Goal: Information Seeking & Learning: Compare options

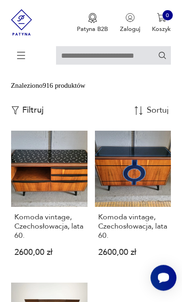
scroll to position [197, 0]
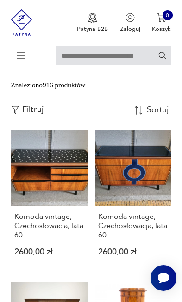
click at [36, 115] on p "Filtruj" at bounding box center [32, 110] width 21 height 10
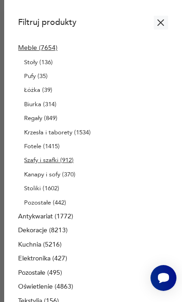
click at [63, 166] on p "Szafy i szafki (912)" at bounding box center [48, 160] width 49 height 10
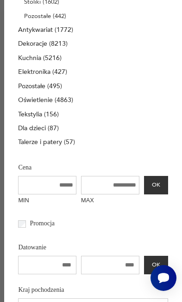
scroll to position [189, 0]
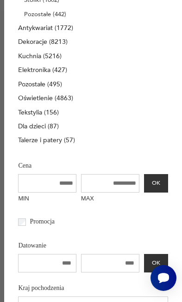
click at [130, 193] on input "MAX" at bounding box center [110, 183] width 58 height 19
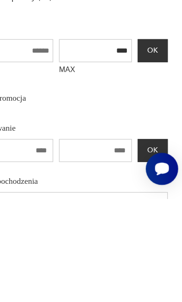
type input "****"
click at [144, 174] on button "OK" at bounding box center [156, 183] width 24 height 19
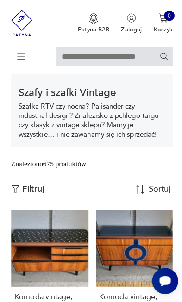
scroll to position [120, 0]
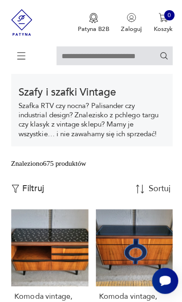
click at [35, 192] on p "Filtruj" at bounding box center [32, 187] width 21 height 10
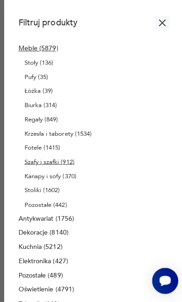
click at [60, 166] on p "Szafy i szafki (912)" at bounding box center [48, 160] width 49 height 10
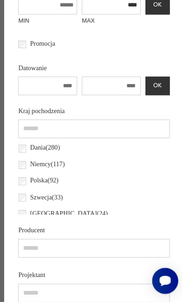
scroll to position [369, 0]
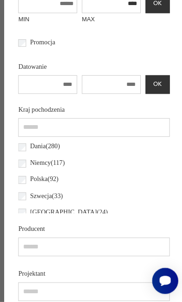
click at [28, 154] on label "Dania ( 280 )" at bounding box center [42, 145] width 34 height 16
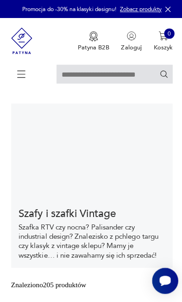
click at [23, 76] on icon at bounding box center [21, 73] width 32 height 32
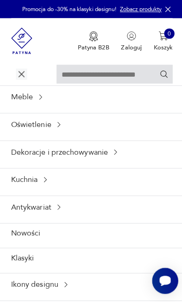
click at [69, 107] on div "Meble" at bounding box center [91, 96] width 182 height 23
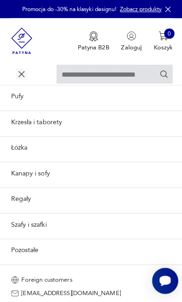
scroll to position [178, 0]
click at [98, 216] on link "Szafy i szafki" at bounding box center [91, 222] width 182 height 23
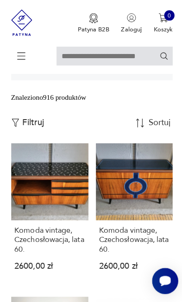
scroll to position [186, 0]
click at [33, 127] on p "Filtruj" at bounding box center [32, 122] width 21 height 10
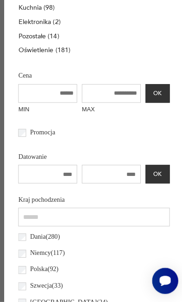
scroll to position [242, 0]
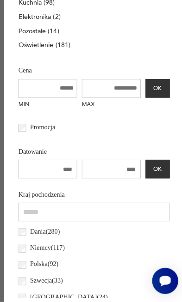
click at [125, 97] on input "MAX" at bounding box center [110, 87] width 58 height 19
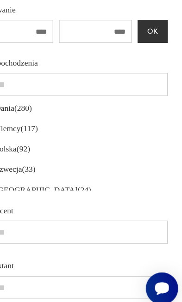
scroll to position [345, 0]
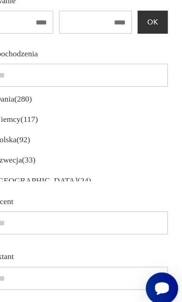
type input "****"
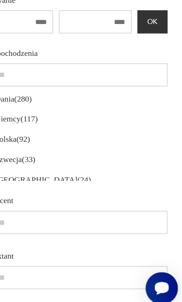
click at [30, 132] on p "Dania ( 280 )" at bounding box center [45, 127] width 30 height 10
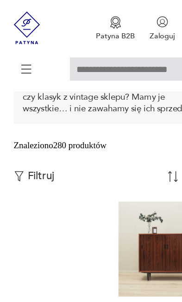
scroll to position [166, 0]
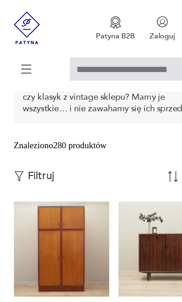
click at [31, 147] on p "Filtruj" at bounding box center [32, 141] width 21 height 10
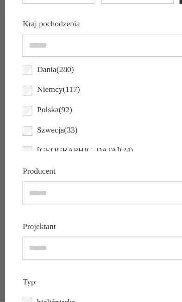
scroll to position [416, 0]
click at [25, 63] on label "Dania ( 280 )" at bounding box center [42, 55] width 34 height 16
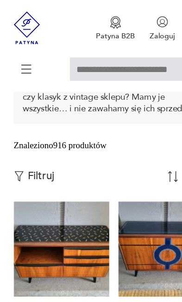
click at [36, 147] on p "Filtruj" at bounding box center [32, 141] width 21 height 10
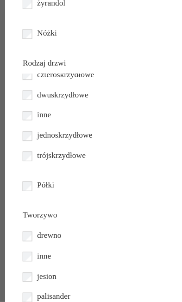
click at [26, 181] on label "drewno" at bounding box center [37, 189] width 24 height 16
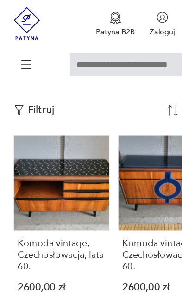
scroll to position [206, 0]
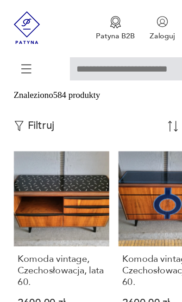
click at [41, 106] on p "Filtruj" at bounding box center [32, 101] width 21 height 10
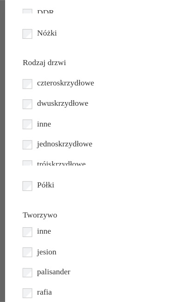
scroll to position [16, 0]
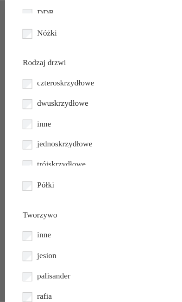
click at [25, 181] on label "inne" at bounding box center [33, 189] width 16 height 16
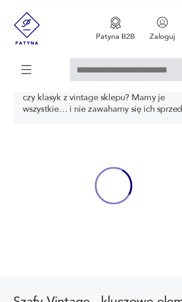
scroll to position [166, 0]
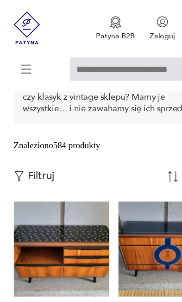
click at [37, 147] on p "Filtruj" at bounding box center [32, 141] width 21 height 10
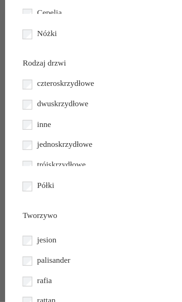
scroll to position [34, 0]
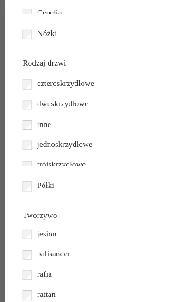
click at [27, 179] on label "jesion" at bounding box center [35, 187] width 20 height 16
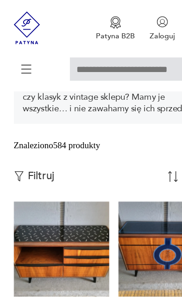
click at [39, 147] on p "Filtruj" at bounding box center [32, 141] width 21 height 10
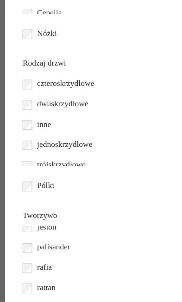
scroll to position [41, 0]
click at [25, 189] on label "palisander" at bounding box center [40, 197] width 31 height 16
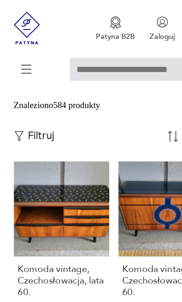
scroll to position [198, 0]
click at [37, 114] on p "Filtruj" at bounding box center [32, 109] width 21 height 10
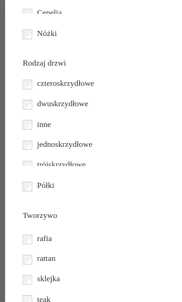
scroll to position [67, 0]
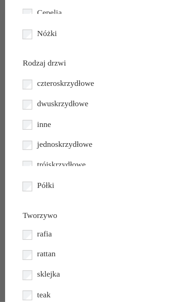
click at [25, 239] on label "teak" at bounding box center [32, 236] width 15 height 16
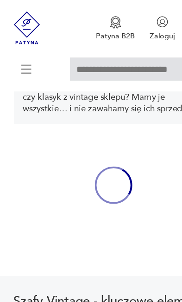
scroll to position [166, 0]
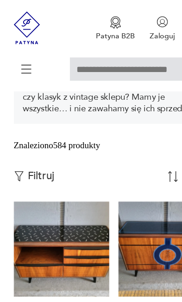
click at [37, 147] on p "Filtruj" at bounding box center [32, 141] width 21 height 10
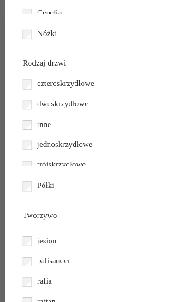
scroll to position [28, 0]
click at [27, 220] on label "rafia" at bounding box center [33, 227] width 17 height 16
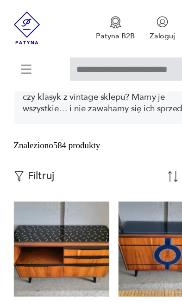
click at [31, 147] on p "Filtruj" at bounding box center [32, 141] width 21 height 10
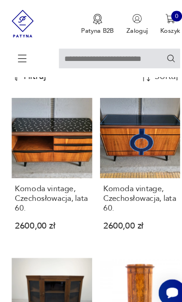
scroll to position [235, 0]
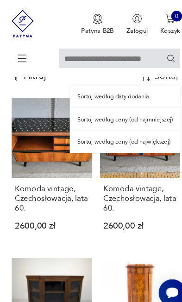
click at [153, 123] on div "Sortuj według ceny (od najmniejszej)" at bounding box center [118, 112] width 105 height 21
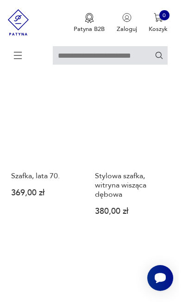
scroll to position [848, 0]
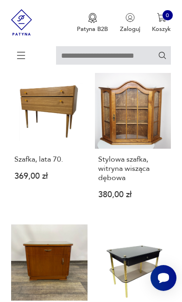
click at [146, 174] on link "Stylowa szafka, witryna wisząca dębowa 380,00 zł" at bounding box center [133, 143] width 76 height 141
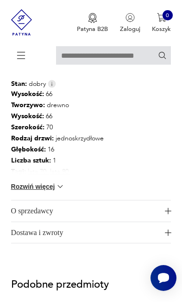
scroll to position [617, 0]
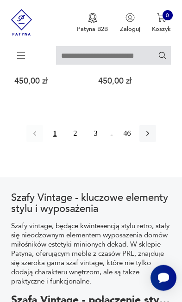
scroll to position [1439, 0]
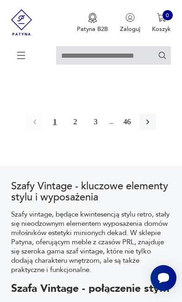
click at [156, 130] on button "button" at bounding box center [147, 122] width 17 height 17
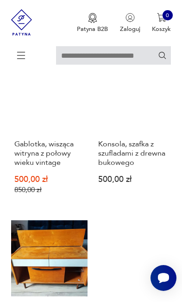
scroll to position [424, 0]
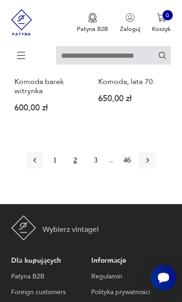
click at [156, 169] on button "button" at bounding box center [147, 160] width 17 height 17
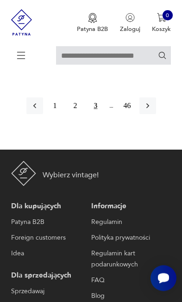
scroll to position [1525, 0]
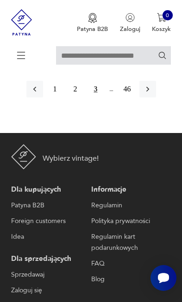
click at [156, 98] on button "button" at bounding box center [147, 89] width 17 height 17
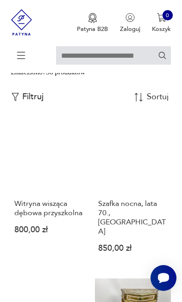
scroll to position [213, 0]
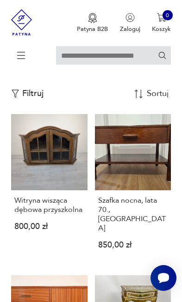
click at [51, 215] on h3 "Witryna wisząca dębowa przyszkolna" at bounding box center [49, 205] width 70 height 19
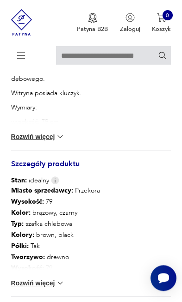
scroll to position [530, 0]
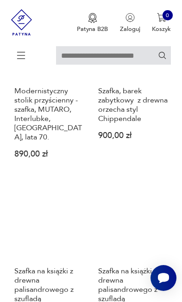
scroll to position [811, 0]
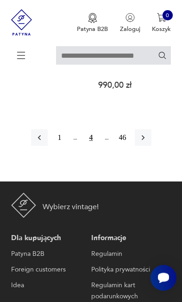
click at [148, 142] on icon "button" at bounding box center [142, 137] width 9 height 9
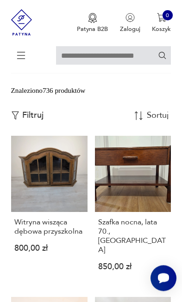
scroll to position [166, 0]
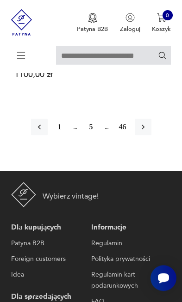
click at [151, 136] on button "button" at bounding box center [143, 127] width 17 height 17
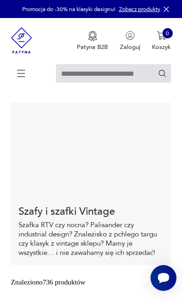
click at [25, 39] on img at bounding box center [21, 40] width 21 height 45
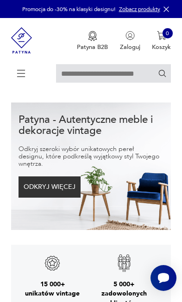
click at [100, 72] on input "text" at bounding box center [113, 73] width 115 height 19
click at [164, 75] on icon "Szukaj" at bounding box center [162, 73] width 7 height 7
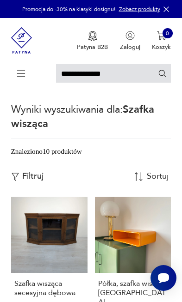
click at [126, 74] on input "**********" at bounding box center [113, 73] width 115 height 19
type input "******"
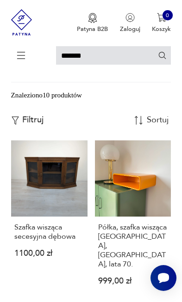
scroll to position [50, 0]
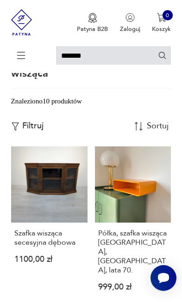
click at [24, 20] on img at bounding box center [21, 22] width 21 height 45
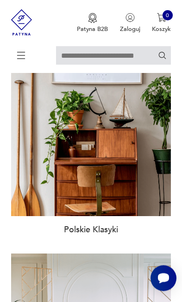
click at [113, 202] on img at bounding box center [91, 136] width 160 height 160
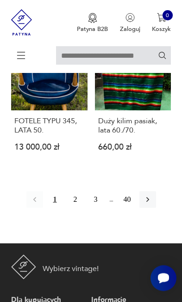
click at [156, 208] on button "button" at bounding box center [147, 199] width 17 height 17
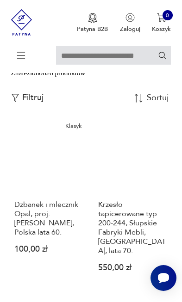
scroll to position [3, 0]
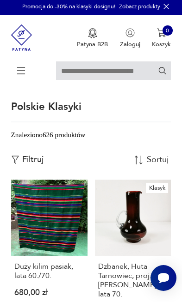
click at [24, 34] on img at bounding box center [21, 37] width 21 height 45
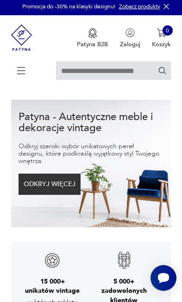
click at [98, 70] on input "text" at bounding box center [113, 71] width 115 height 19
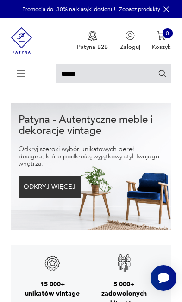
type input "*****"
click at [163, 73] on icon "Szukaj" at bounding box center [162, 73] width 7 height 7
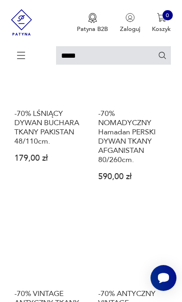
scroll to position [314, 0]
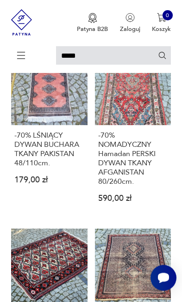
click at [24, 54] on icon at bounding box center [21, 57] width 32 height 10
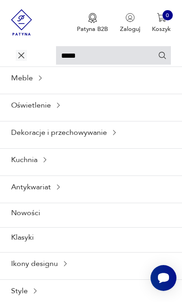
click at [58, 109] on icon at bounding box center [58, 105] width 7 height 7
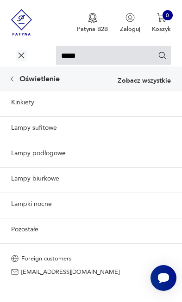
scroll to position [0, 0]
click at [52, 139] on link "Lampy sufitowe" at bounding box center [91, 128] width 182 height 23
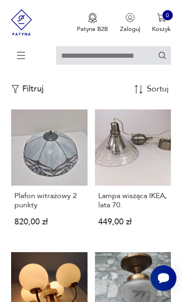
click at [33, 94] on p "Filtruj" at bounding box center [32, 89] width 21 height 10
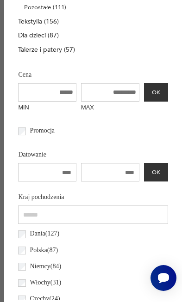
scroll to position [260, 0]
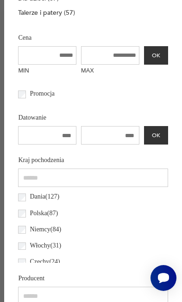
click at [131, 65] on input "MAX" at bounding box center [110, 55] width 58 height 19
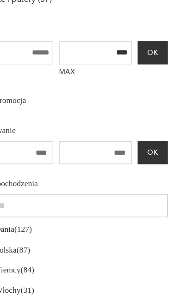
type input "****"
click at [144, 65] on button "OK" at bounding box center [156, 55] width 24 height 19
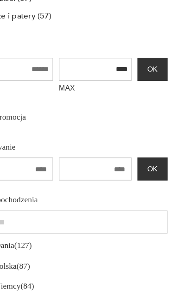
scroll to position [166, 0]
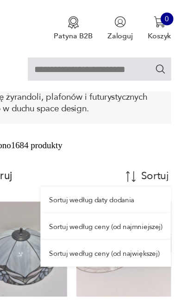
click at [105, 214] on div "Sortuj według ceny (od największej)" at bounding box center [118, 203] width 105 height 21
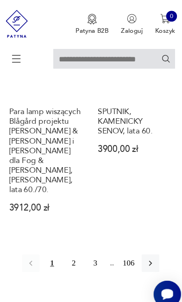
scroll to position [1505, 0]
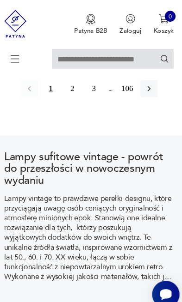
click at [151, 88] on icon "button" at bounding box center [147, 83] width 9 height 9
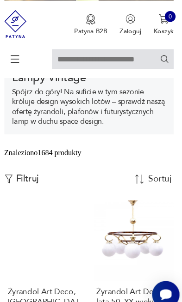
scroll to position [139, 0]
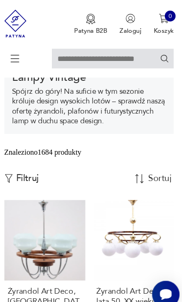
click at [32, 174] on p "Filtruj" at bounding box center [32, 169] width 21 height 10
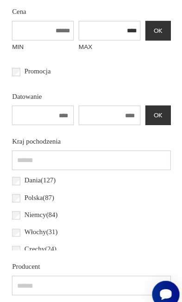
scroll to position [209, 0]
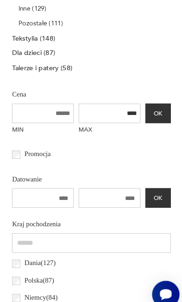
click at [127, 117] on input "****" at bounding box center [110, 107] width 58 height 19
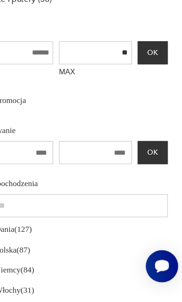
type input "*"
type input "****"
click at [144, 98] on button "OK" at bounding box center [156, 107] width 24 height 19
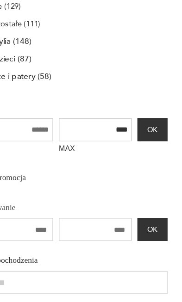
scroll to position [166, 0]
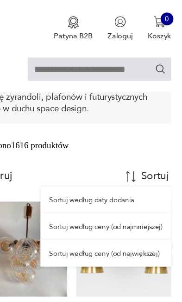
click at [117, 214] on div "Sortuj według ceny (od największej)" at bounding box center [118, 203] width 105 height 21
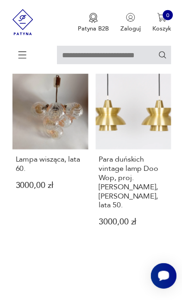
scroll to position [270, 0]
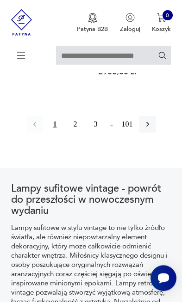
click at [156, 133] on button "button" at bounding box center [147, 124] width 17 height 17
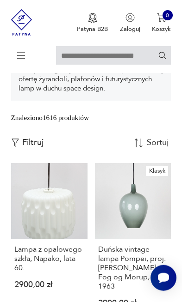
scroll to position [165, 0]
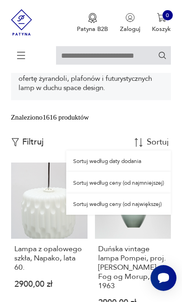
click at [151, 193] on div "Sortuj według ceny (od najmniejszej)" at bounding box center [118, 182] width 105 height 21
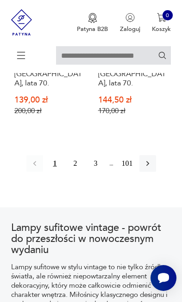
click at [156, 172] on button "button" at bounding box center [147, 163] width 17 height 17
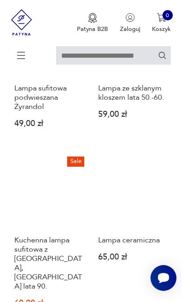
scroll to position [166, 0]
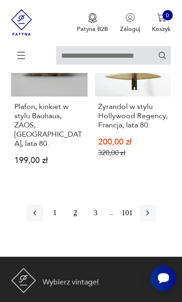
click at [156, 222] on button "button" at bounding box center [147, 213] width 17 height 17
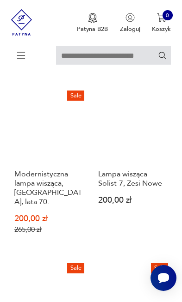
scroll to position [241, 0]
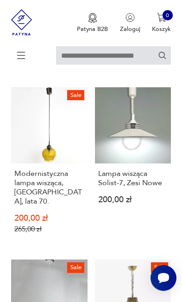
click at [52, 171] on link "Sale Modernistyczna lampa wisząca, [GEOGRAPHIC_DATA], lata 70. 200,00 zł 265,00…" at bounding box center [49, 167] width 76 height 161
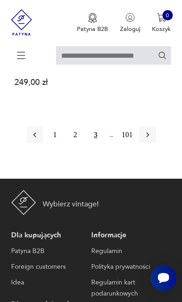
click at [152, 140] on icon "button" at bounding box center [147, 134] width 9 height 9
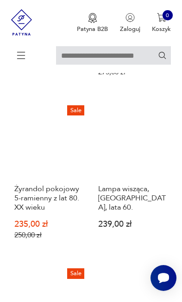
scroll to position [166, 0]
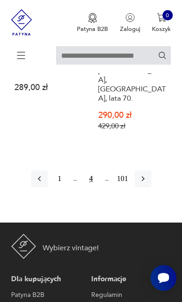
click at [151, 187] on button "button" at bounding box center [143, 179] width 17 height 17
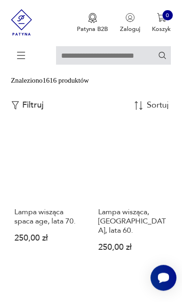
scroll to position [166, 0]
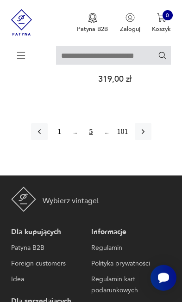
click at [151, 140] on button "button" at bounding box center [143, 131] width 17 height 17
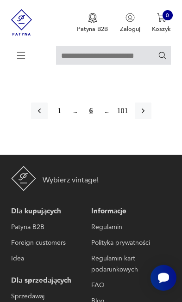
scroll to position [1545, 0]
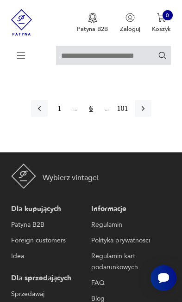
click at [148, 113] on icon "button" at bounding box center [142, 108] width 9 height 9
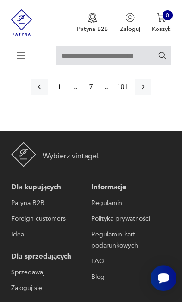
scroll to position [1517, 0]
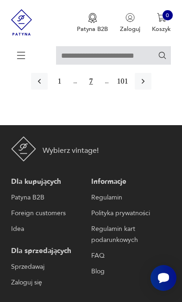
click at [148, 86] on icon "button" at bounding box center [142, 81] width 9 height 9
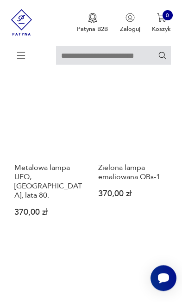
scroll to position [166, 0]
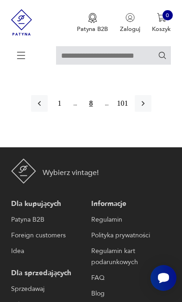
click at [148, 108] on icon "button" at bounding box center [142, 103] width 9 height 9
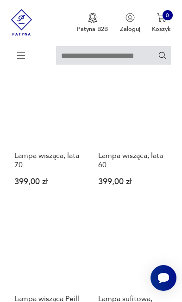
scroll to position [726, 0]
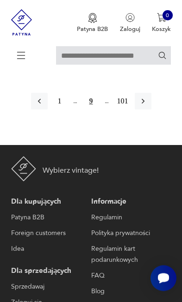
click at [148, 106] on icon "button" at bounding box center [142, 101] width 9 height 9
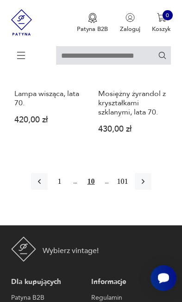
scroll to position [1502, 0]
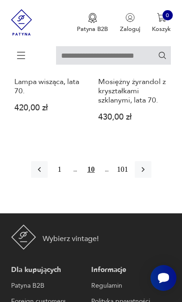
click at [151, 178] on button "button" at bounding box center [143, 169] width 17 height 17
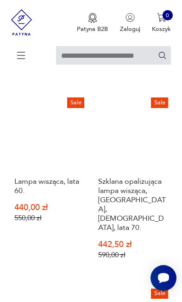
scroll to position [407, 0]
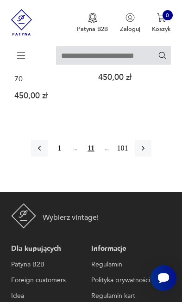
click at [148, 153] on icon "button" at bounding box center [142, 148] width 9 height 9
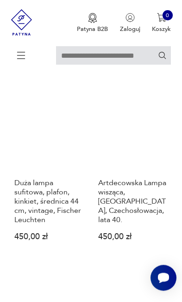
scroll to position [530, 0]
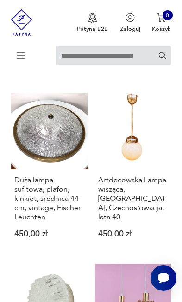
click at [53, 188] on link "Duża lampa sufitowa, plafon, kinkiet, średnica 44 cm, vintage, Fischer Leuchten…" at bounding box center [49, 172] width 76 height 159
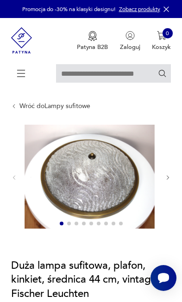
click at [170, 182] on button "button" at bounding box center [168, 177] width 6 height 7
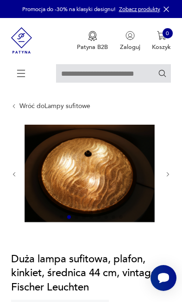
click at [169, 178] on icon "button" at bounding box center [168, 175] width 6 height 6
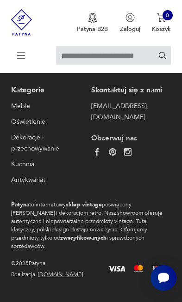
scroll to position [312, 0]
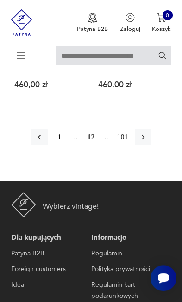
click at [148, 142] on icon "button" at bounding box center [142, 137] width 9 height 9
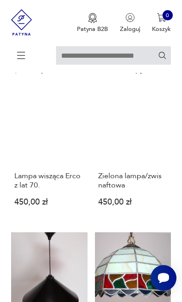
scroll to position [166, 0]
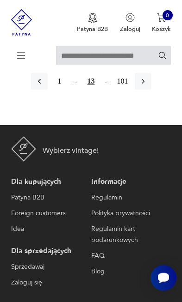
click at [148, 86] on icon "button" at bounding box center [142, 81] width 9 height 9
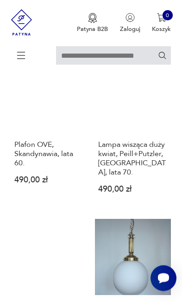
scroll to position [415, 0]
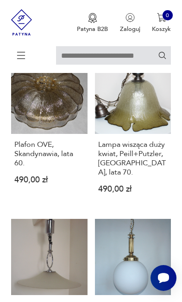
click at [58, 142] on link "Plafon OVE, Skandynawia, lata 60. 490,00 zł" at bounding box center [49, 133] width 76 height 150
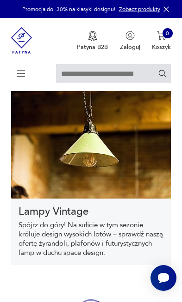
scroll to position [417, 0]
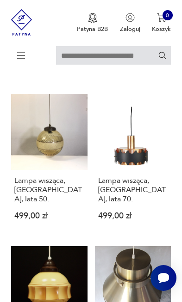
click at [60, 174] on link "Lampa wisząca, [GEOGRAPHIC_DATA], lata 50. 499,00 zł" at bounding box center [49, 164] width 76 height 141
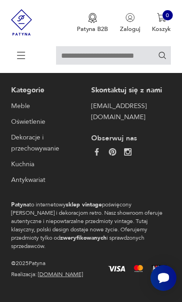
scroll to position [312, 0]
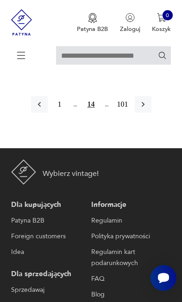
click at [148, 113] on button "button" at bounding box center [143, 104] width 17 height 17
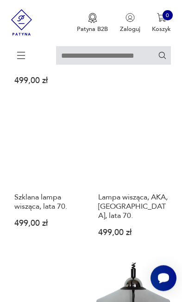
scroll to position [738, 0]
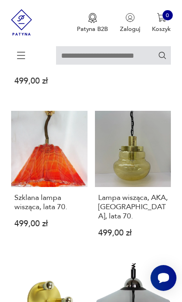
click at [144, 161] on link "Lampa wisząca, AKA, [GEOGRAPHIC_DATA], lata 70. 499,00 zł" at bounding box center [133, 181] width 76 height 141
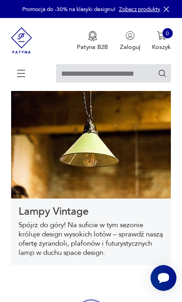
scroll to position [549, 0]
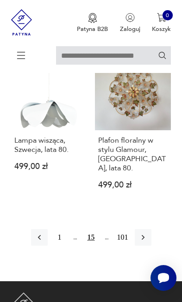
click at [148, 233] on icon "button" at bounding box center [142, 237] width 9 height 9
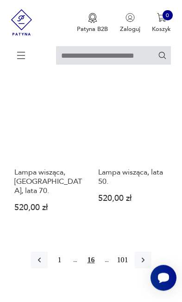
scroll to position [1423, 0]
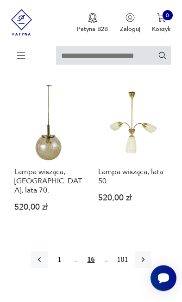
click at [151, 268] on button "button" at bounding box center [143, 260] width 17 height 17
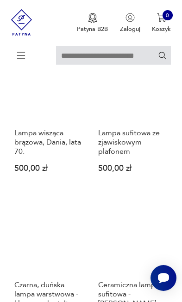
scroll to position [166, 0]
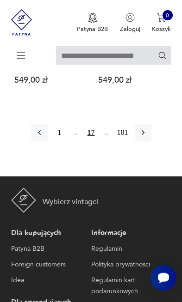
click at [148, 137] on icon "button" at bounding box center [142, 132] width 9 height 9
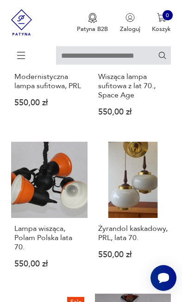
scroll to position [920, 0]
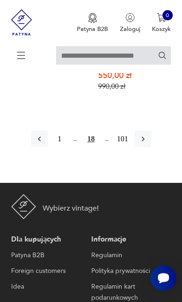
click at [148, 144] on icon "button" at bounding box center [142, 139] width 9 height 9
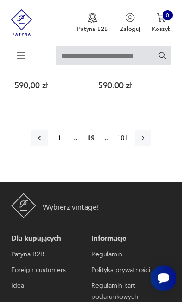
scroll to position [1613, 0]
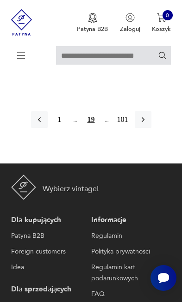
click at [148, 124] on icon "button" at bounding box center [142, 119] width 9 height 9
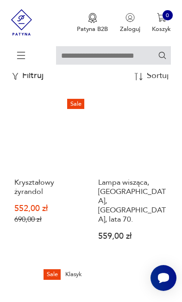
scroll to position [166, 0]
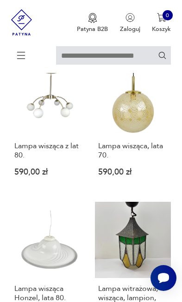
click at [143, 158] on link "Lampa wisząca, lata 70. 590,00 zł" at bounding box center [133, 124] width 76 height 131
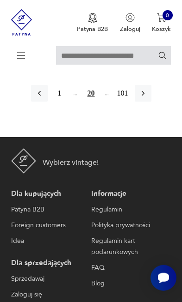
scroll to position [1498, 0]
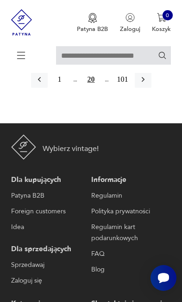
click at [148, 84] on icon "button" at bounding box center [142, 79] width 9 height 9
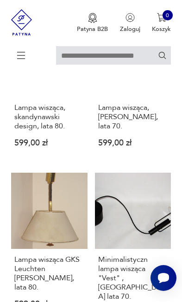
scroll to position [166, 0]
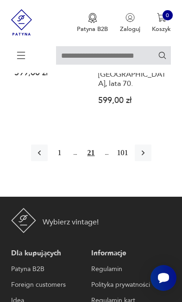
click at [148, 158] on icon "button" at bounding box center [142, 152] width 9 height 9
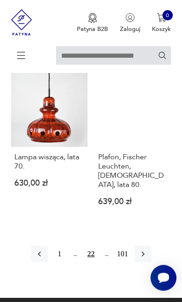
scroll to position [1361, 0]
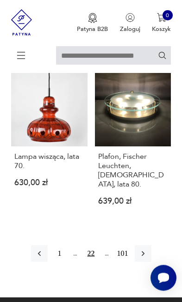
click at [151, 262] on button "button" at bounding box center [143, 254] width 17 height 17
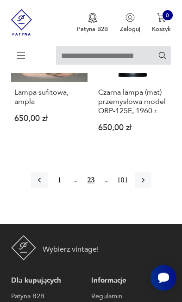
scroll to position [1425, 0]
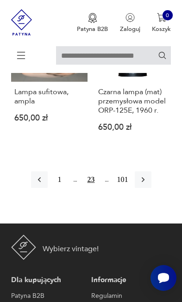
click at [151, 188] on button "button" at bounding box center [143, 180] width 17 height 17
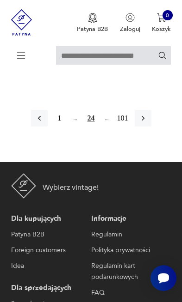
scroll to position [1486, 0]
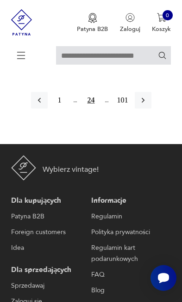
click at [148, 105] on icon "button" at bounding box center [142, 100] width 9 height 9
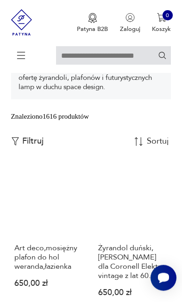
scroll to position [166, 0]
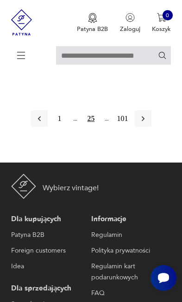
click at [151, 127] on button "button" at bounding box center [143, 119] width 17 height 17
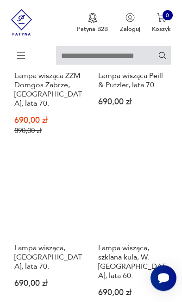
scroll to position [166, 0]
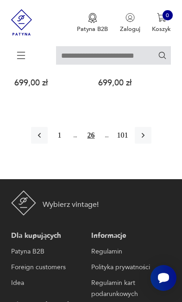
click at [148, 140] on icon "button" at bounding box center [142, 135] width 9 height 9
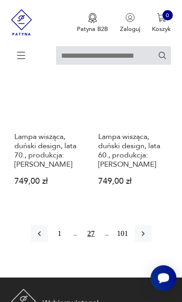
scroll to position [1456, 0]
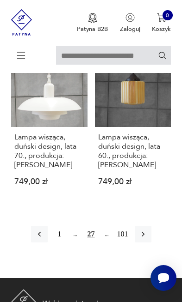
click at [138, 156] on link "Lampa wisząca, duński design, lata 60., produkcja: [PERSON_NAME] 749,00 zł" at bounding box center [133, 126] width 76 height 150
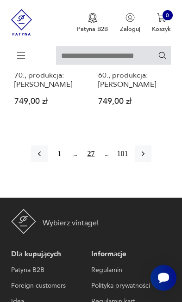
click at [151, 162] on button "button" at bounding box center [143, 154] width 17 height 17
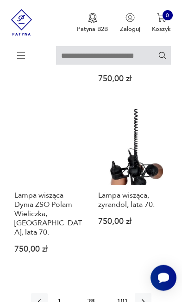
scroll to position [1341, 0]
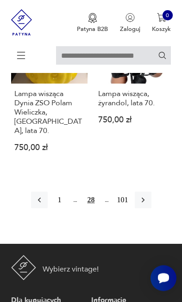
click at [148, 205] on icon "button" at bounding box center [142, 200] width 9 height 9
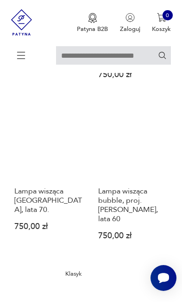
scroll to position [166, 0]
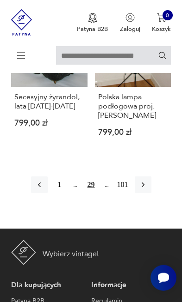
click at [151, 193] on button "button" at bounding box center [143, 185] width 17 height 17
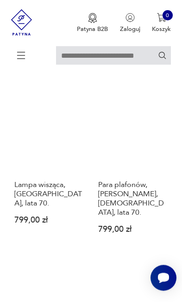
scroll to position [706, 0]
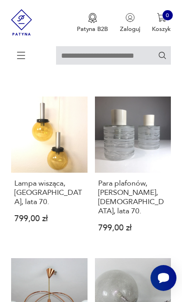
click at [68, 185] on link "Lampa wisząca, [GEOGRAPHIC_DATA], lata 70. 799,00 zł" at bounding box center [49, 172] width 76 height 150
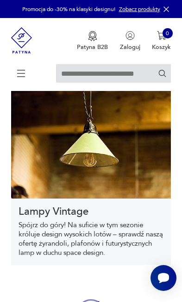
scroll to position [549, 0]
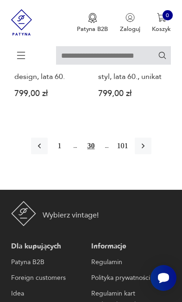
click at [148, 151] on icon "button" at bounding box center [142, 146] width 9 height 9
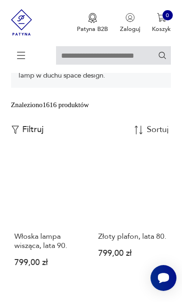
scroll to position [166, 0]
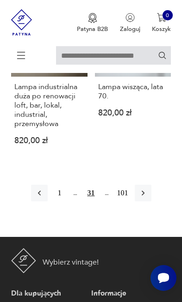
click at [151, 202] on button "button" at bounding box center [143, 193] width 17 height 17
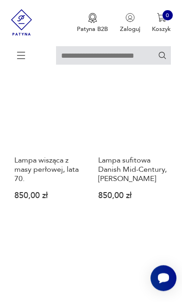
scroll to position [711, 0]
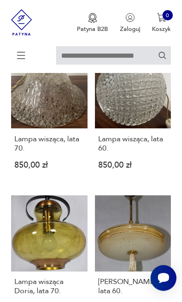
click at [145, 162] on link "Lampa wisząca, lata 60. 850,00 zł" at bounding box center [133, 117] width 76 height 131
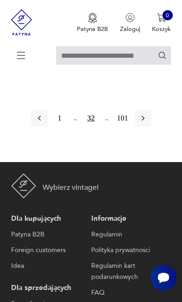
click at [148, 123] on icon "button" at bounding box center [142, 118] width 9 height 9
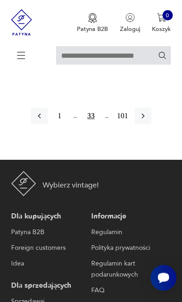
scroll to position [1475, 0]
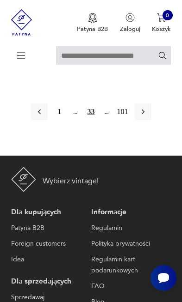
click at [148, 117] on icon "button" at bounding box center [142, 111] width 9 height 9
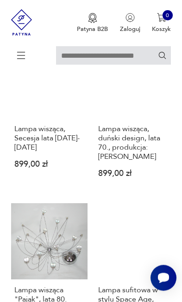
scroll to position [447, 0]
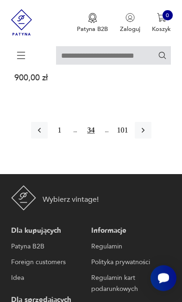
click at [148, 135] on icon "button" at bounding box center [142, 130] width 9 height 9
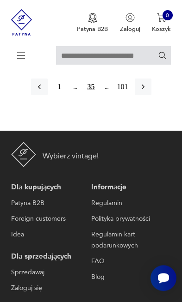
scroll to position [1517, 0]
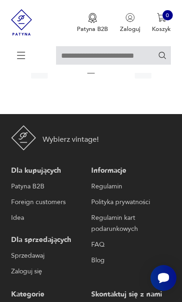
click at [147, 75] on icon "button" at bounding box center [142, 70] width 9 height 9
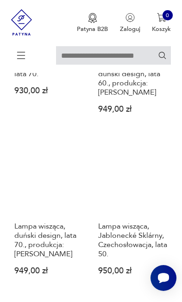
scroll to position [166, 0]
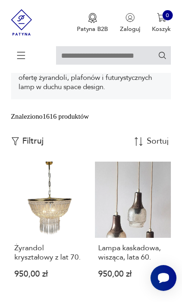
click at [95, 55] on input "text" at bounding box center [113, 55] width 115 height 19
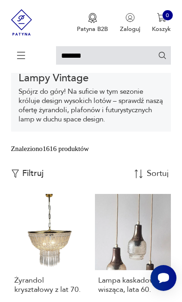
type input "******"
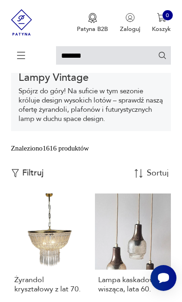
click at [164, 58] on icon "Szukaj" at bounding box center [162, 55] width 9 height 9
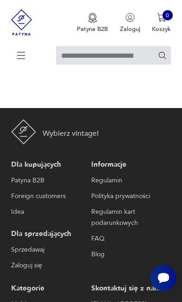
type input "******"
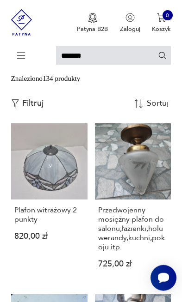
scroll to position [60, 0]
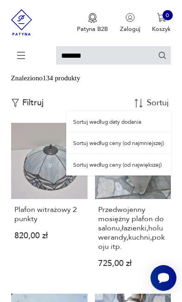
click at [154, 176] on div "Sortuj według ceny (od największej)" at bounding box center [118, 164] width 105 height 21
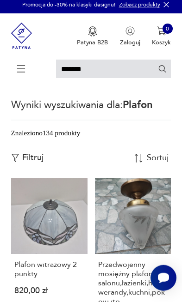
scroll to position [3, 0]
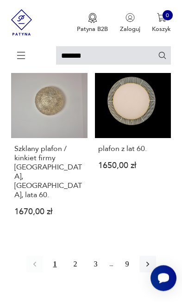
click at [156, 273] on button "button" at bounding box center [147, 264] width 17 height 17
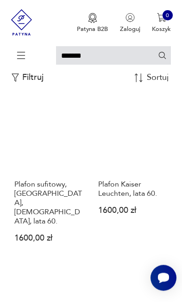
scroll to position [87, 0]
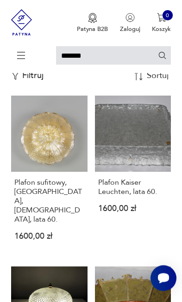
click at [143, 162] on link "Plafon Kaiser Leuchten, lata 60. 1600,00 zł" at bounding box center [133, 175] width 76 height 159
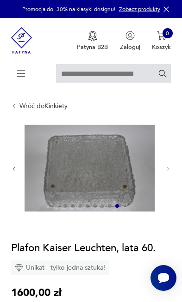
type input "******"
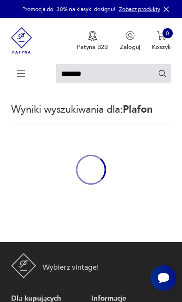
scroll to position [87, 0]
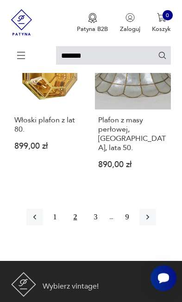
click at [152, 213] on icon "button" at bounding box center [147, 217] width 9 height 9
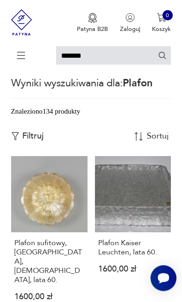
scroll to position [3, 0]
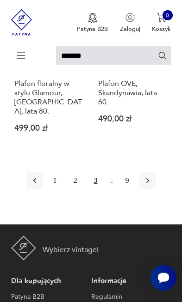
click at [152, 185] on icon "button" at bounding box center [147, 180] width 9 height 9
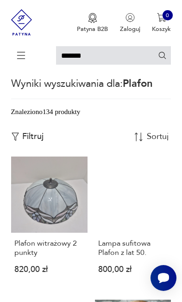
scroll to position [3, 0]
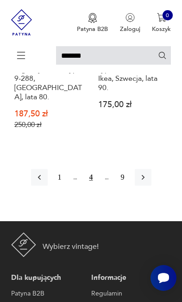
click at [151, 186] on button "button" at bounding box center [143, 177] width 17 height 17
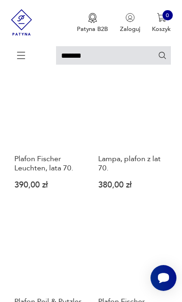
scroll to position [3, 0]
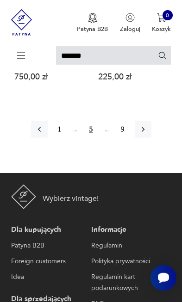
click at [151, 138] on button "button" at bounding box center [143, 129] width 17 height 17
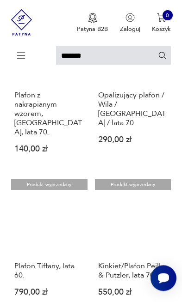
scroll to position [3, 0]
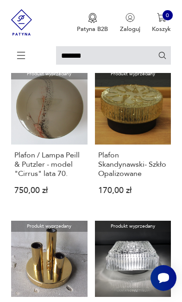
click at [144, 136] on link "Produkt wyprzedany Plafon Skandynawski- Szkło Opalizowane 170,00 zł" at bounding box center [133, 138] width 76 height 141
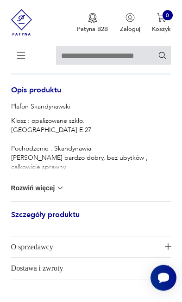
scroll to position [385, 0]
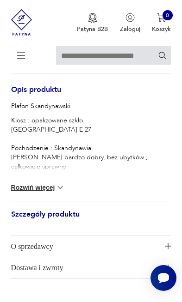
click at [56, 192] on img at bounding box center [60, 187] width 9 height 9
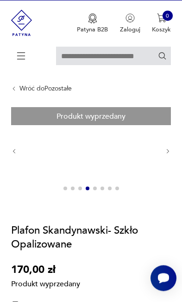
scroll to position [17, 0]
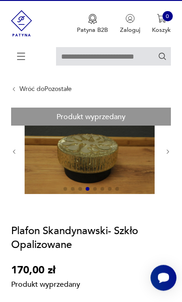
click at [171, 155] on icon "button" at bounding box center [168, 152] width 6 height 6
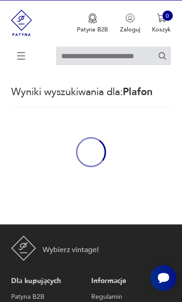
type input "******"
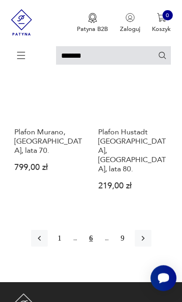
scroll to position [1330, 0]
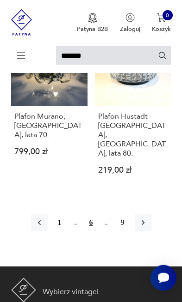
click at [151, 227] on button "button" at bounding box center [143, 223] width 17 height 17
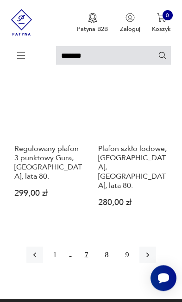
scroll to position [1321, 0]
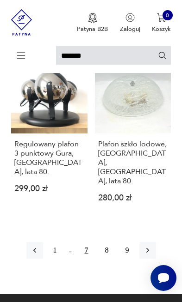
click at [156, 242] on button "button" at bounding box center [147, 250] width 17 height 17
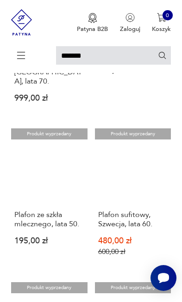
scroll to position [756, 0]
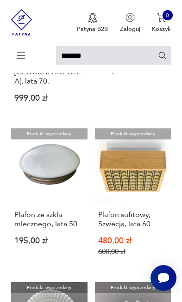
click at [145, 173] on link "Produkt wyprzedany Plafon sufitowy, Szwecja, lata 60. 480,00 zł 600,00 zł" at bounding box center [133, 200] width 76 height 142
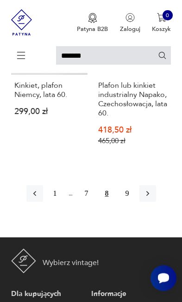
click at [156, 202] on button "button" at bounding box center [147, 193] width 17 height 17
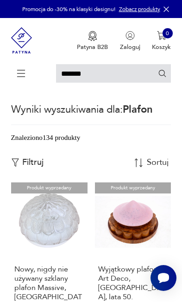
click at [112, 77] on input "******" at bounding box center [113, 73] width 115 height 19
type input "*"
type input "**********"
click at [159, 76] on icon "Szukaj" at bounding box center [162, 73] width 9 height 9
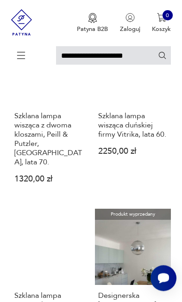
scroll to position [361, 0]
